Goal: Find specific page/section: Find specific page/section

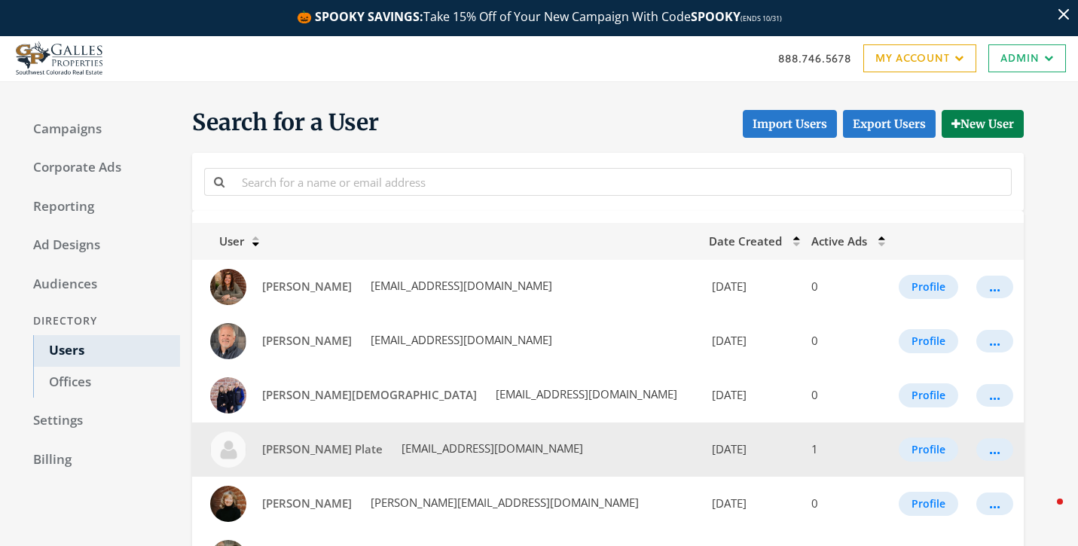
scroll to position [75, 0]
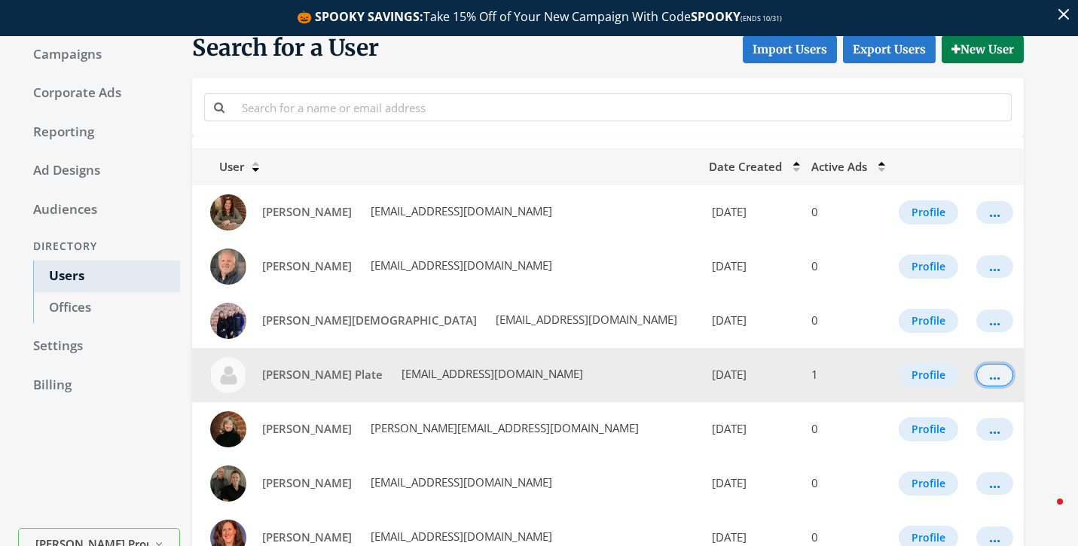
click at [976, 371] on button "..." at bounding box center [994, 375] width 37 height 23
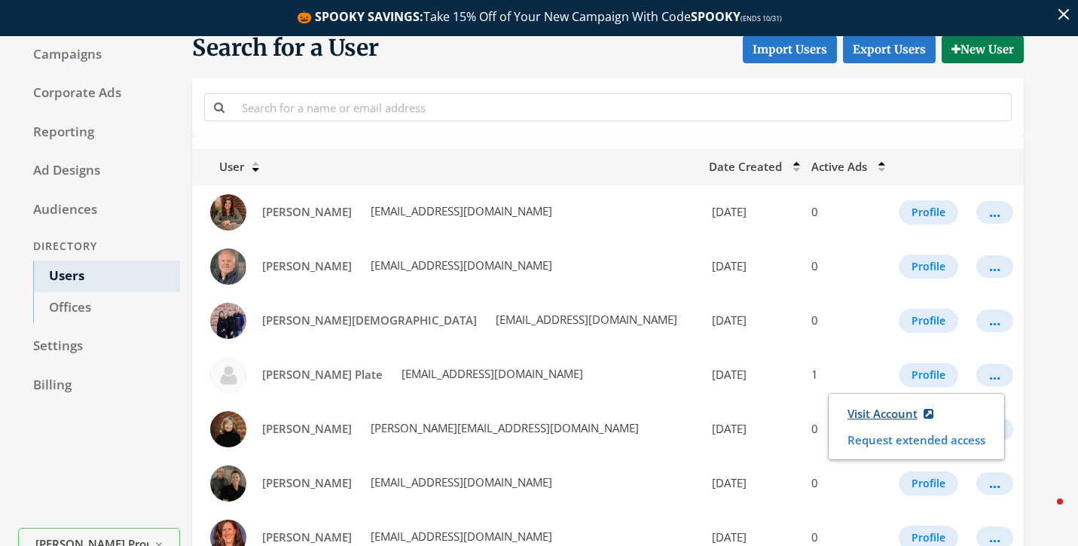
click at [905, 405] on link "Visit Account" at bounding box center [890, 414] width 105 height 28
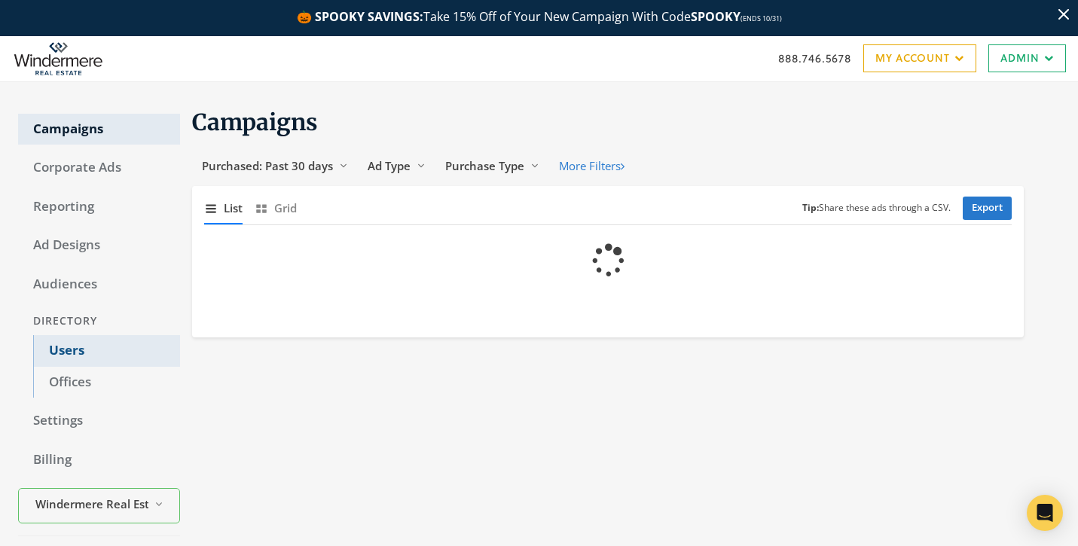
click at [117, 354] on link "Users" at bounding box center [106, 351] width 147 height 32
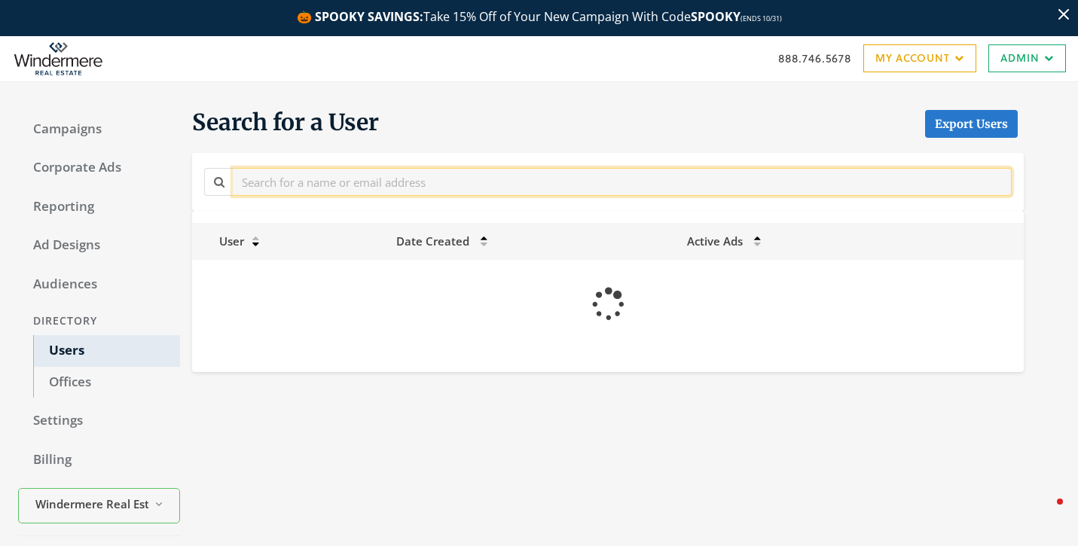
click at [344, 188] on input "text" at bounding box center [622, 182] width 779 height 28
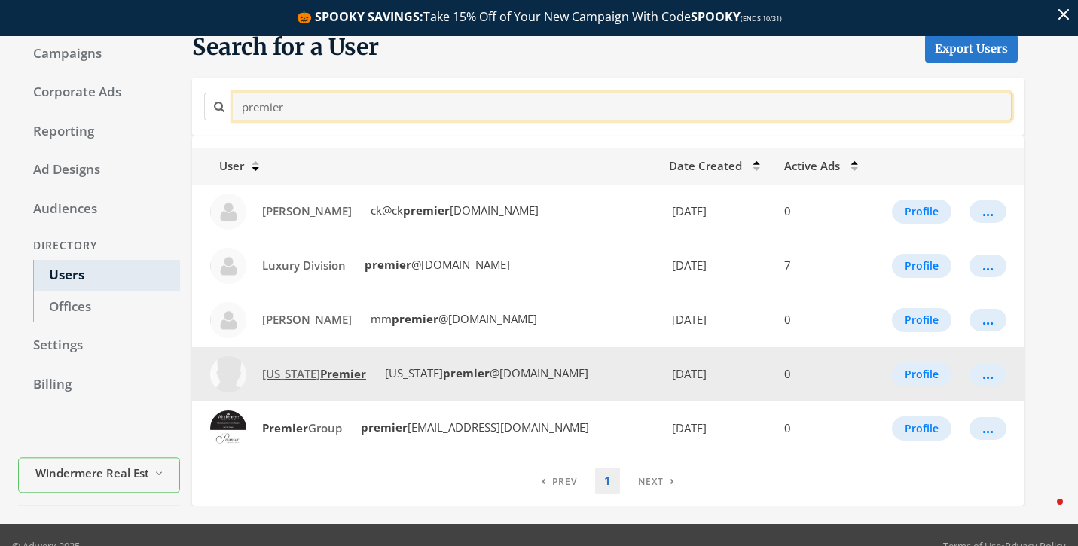
scroll to position [83, 0]
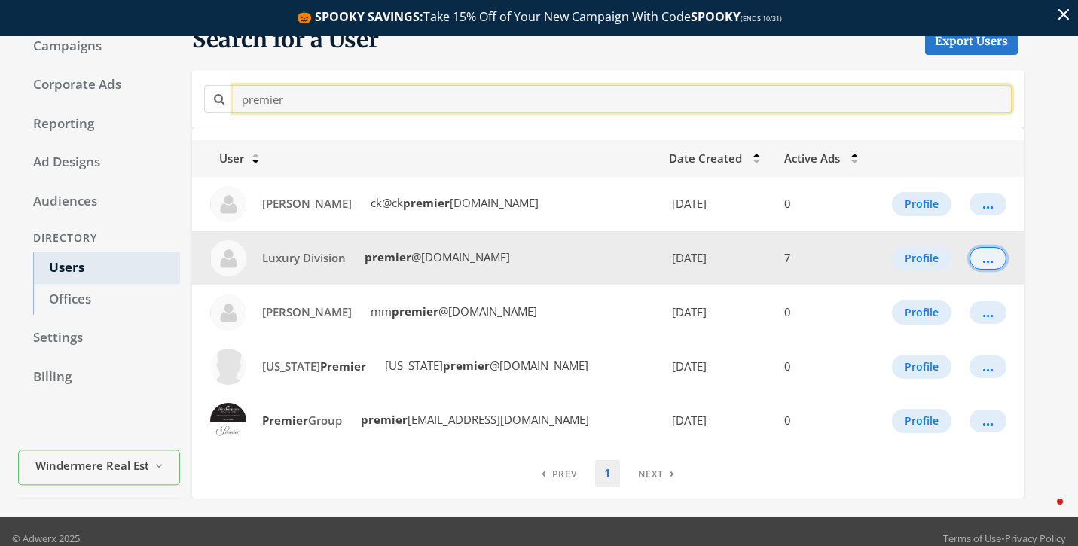
type input "premier"
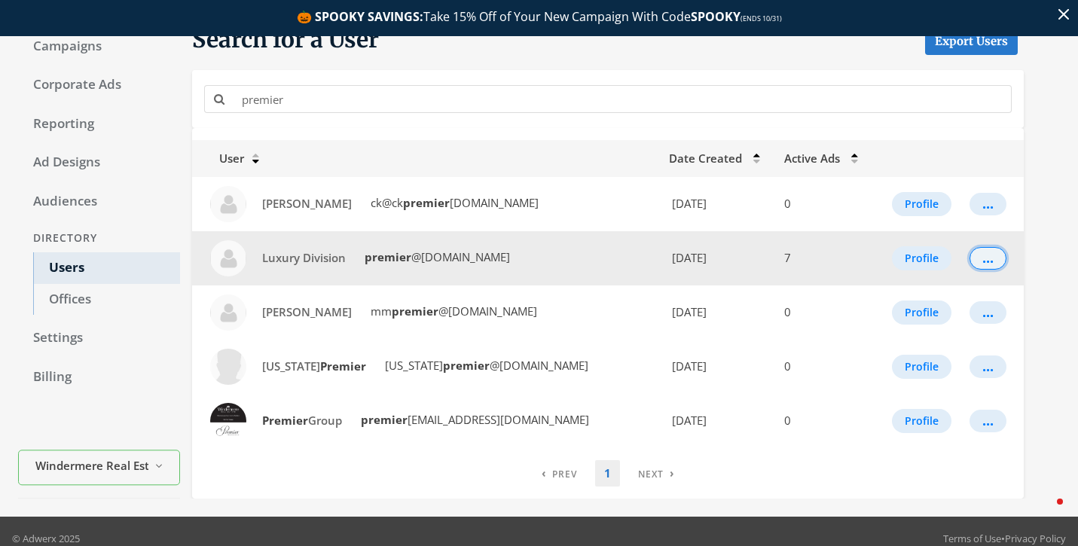
click at [990, 258] on div "..." at bounding box center [987, 259] width 11 height 2
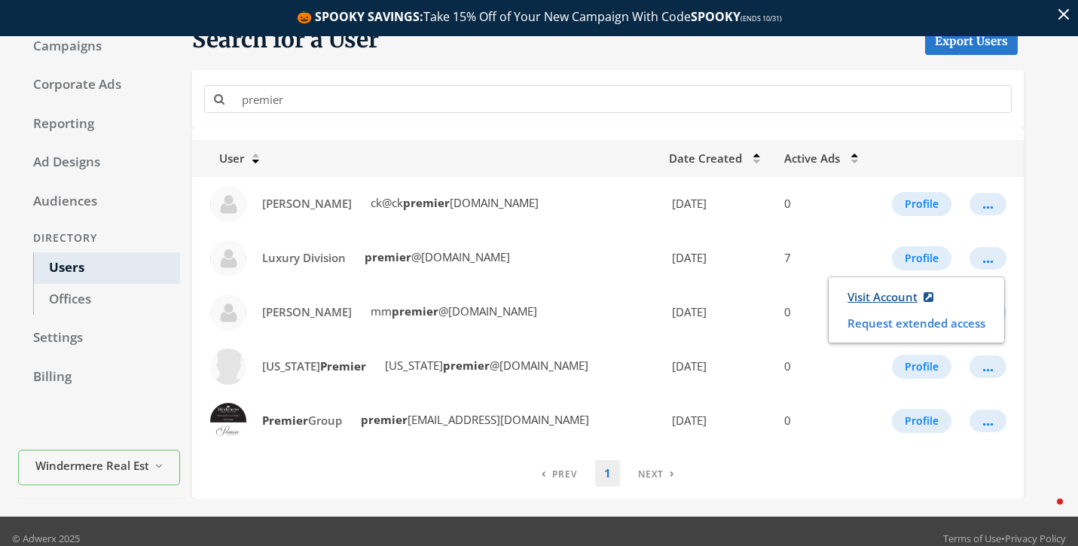
click at [887, 297] on link "Visit Account" at bounding box center [890, 297] width 105 height 28
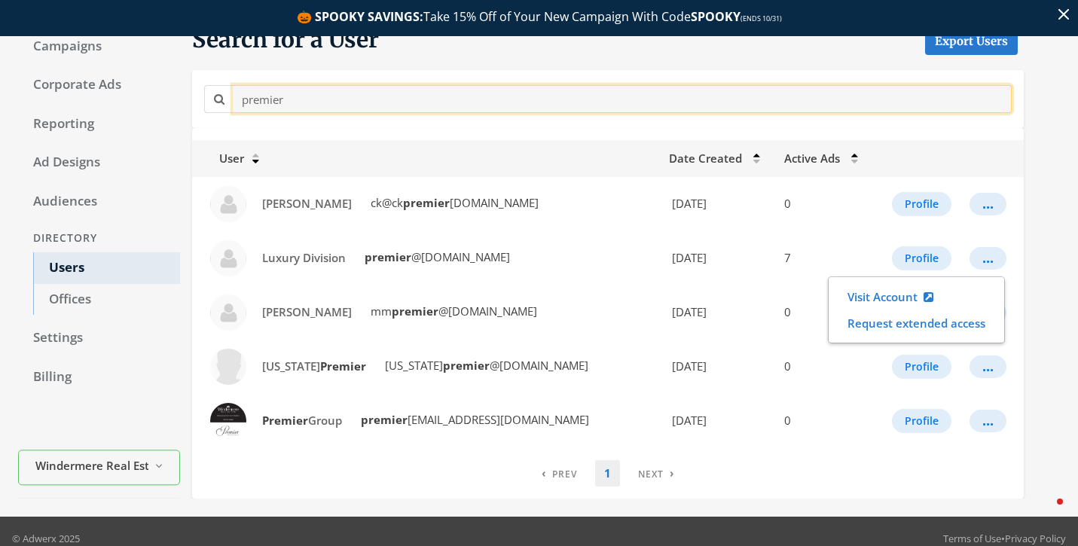
click at [676, 110] on input "premier" at bounding box center [622, 99] width 779 height 28
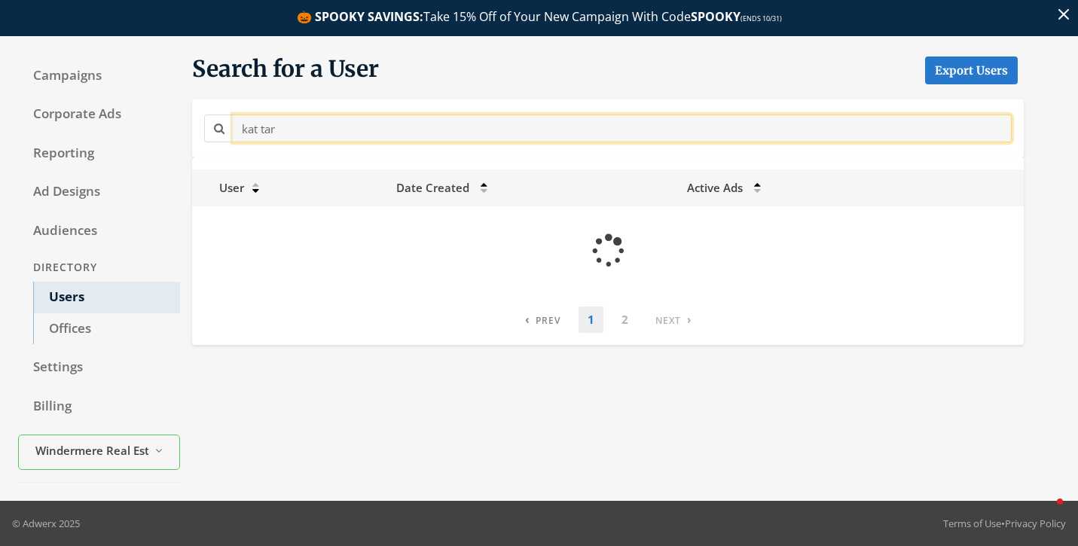
scroll to position [54, 0]
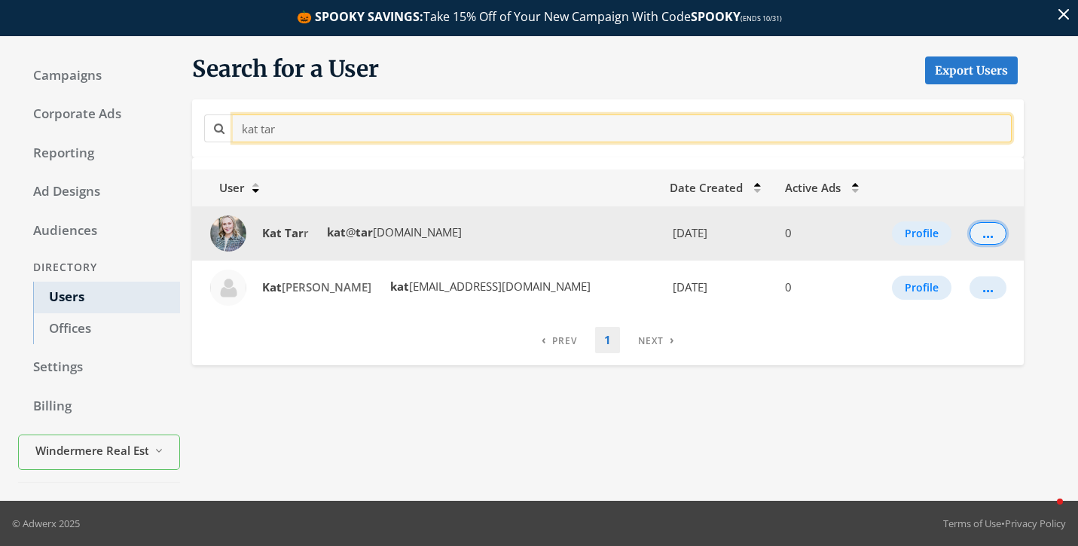
type input "kat tar"
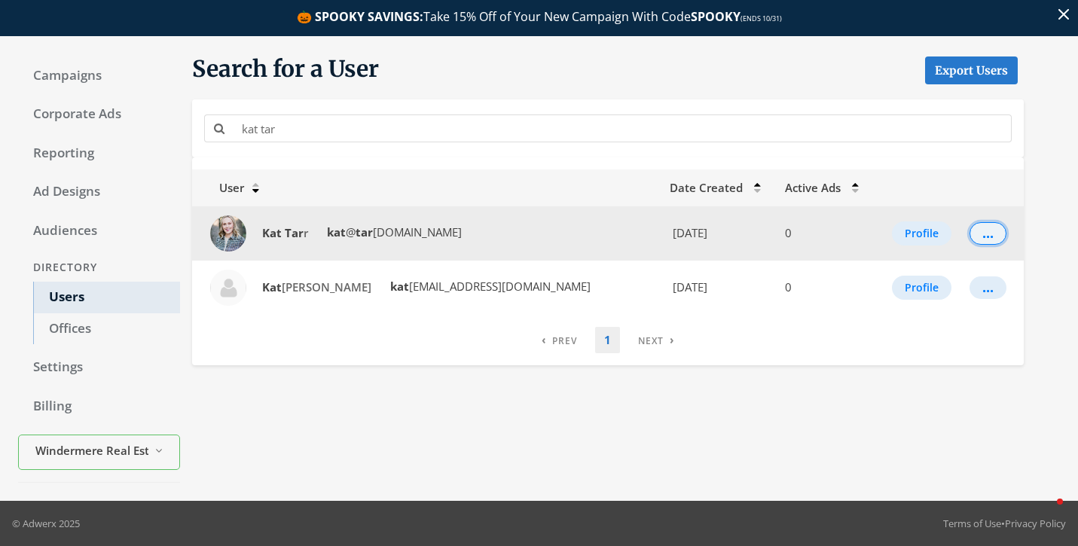
click at [969, 233] on button "..." at bounding box center [987, 233] width 37 height 23
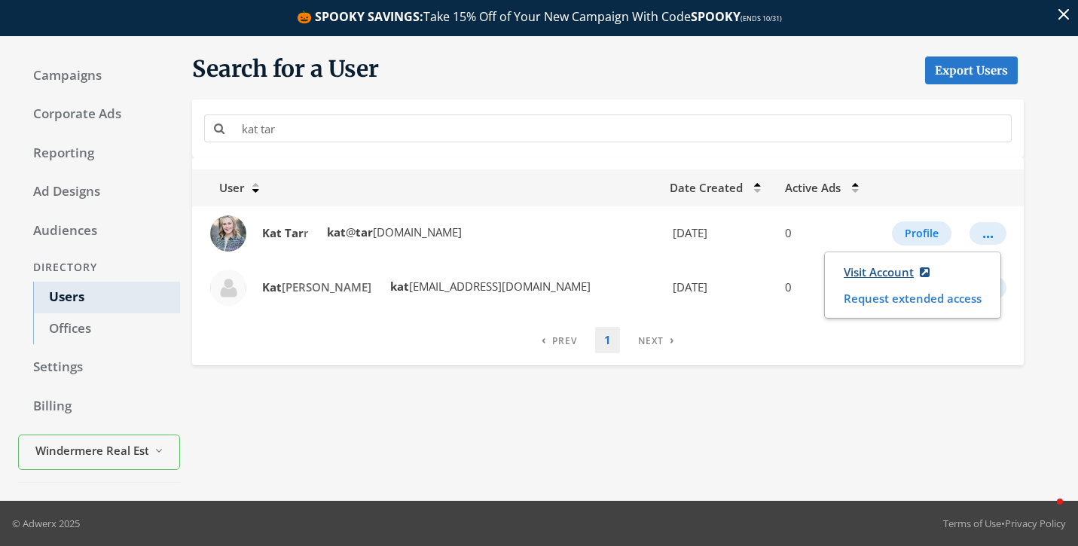
click at [880, 276] on link "Visit Account" at bounding box center [886, 272] width 105 height 28
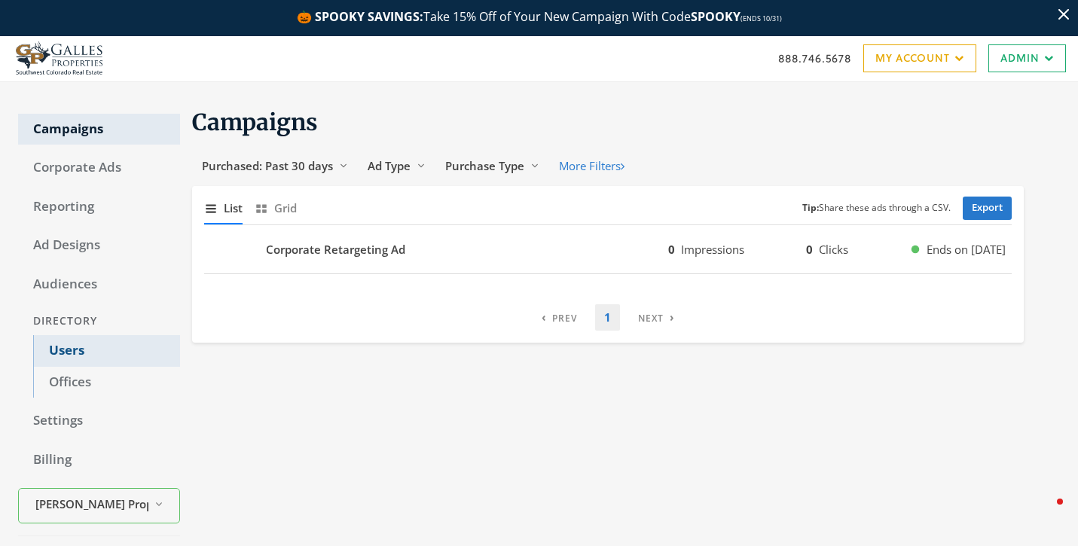
click at [114, 352] on link "Users" at bounding box center [106, 351] width 147 height 32
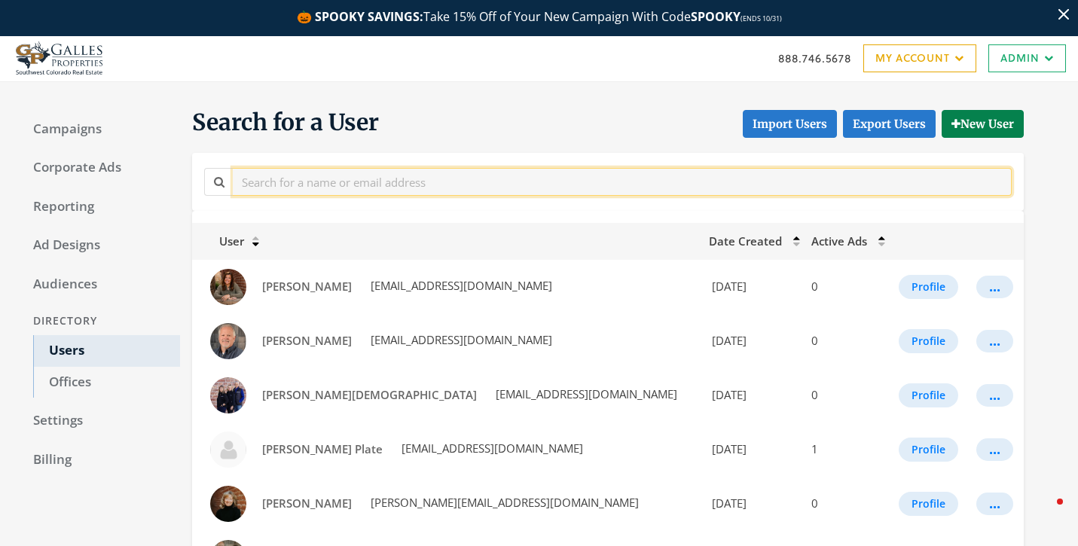
click at [340, 185] on input "text" at bounding box center [622, 182] width 779 height 28
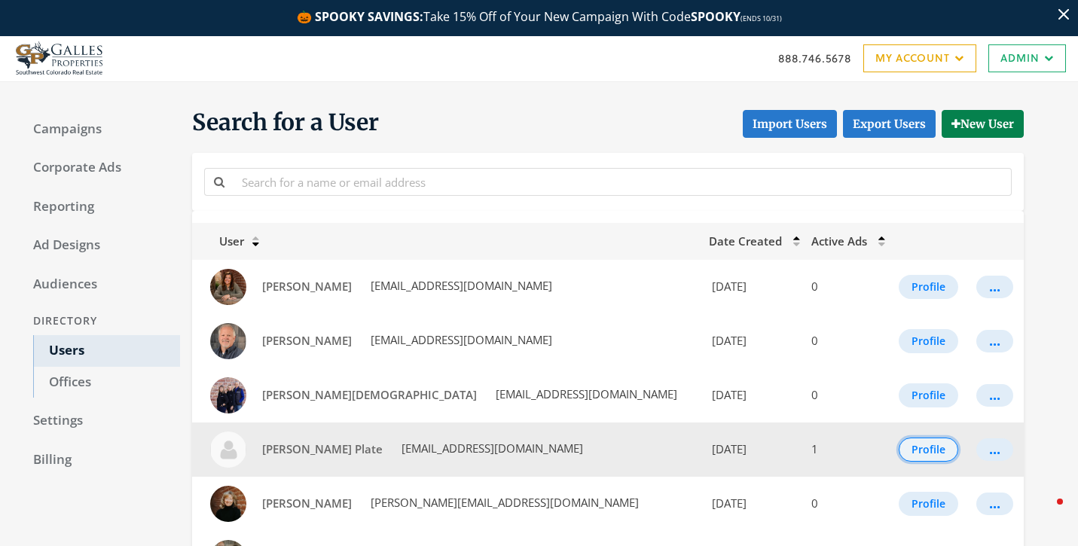
click at [926, 453] on button "Profile" at bounding box center [929, 450] width 60 height 24
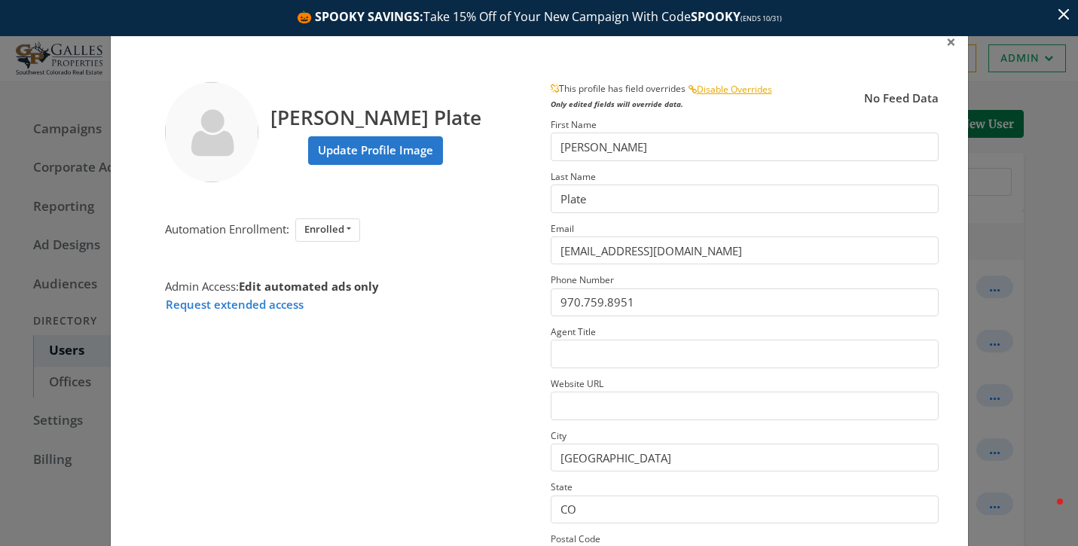
click at [1042, 321] on div "× Cindy Plate Update Profile Image Automation Enrollment: Enrolled Enrolled Not…" at bounding box center [539, 273] width 1078 height 546
